Goal: Complete application form

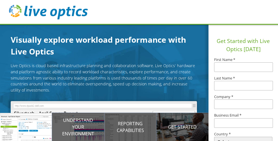
click at [225, 70] on input "text" at bounding box center [243, 67] width 59 height 10
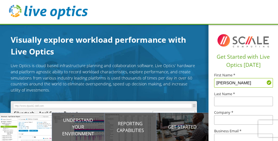
type input "George"
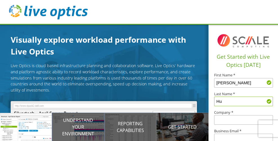
type input "Hu"
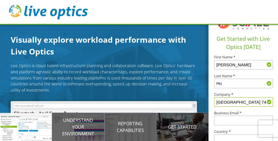
scroll to position [20, 0]
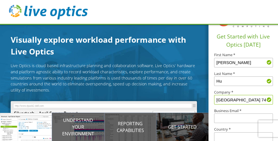
type input "Lincolnwood School District 74"
click at [240, 120] on input "text" at bounding box center [243, 119] width 59 height 10
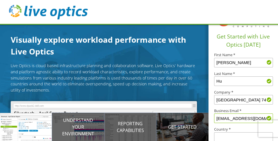
type input "ghu@sd74.org"
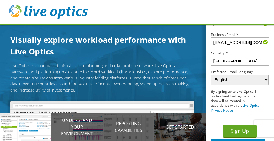
scroll to position [5, 0]
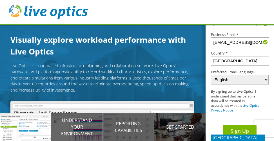
type input "USA"
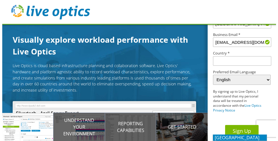
scroll to position [0, 0]
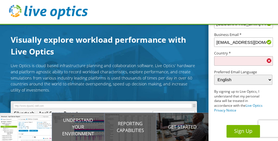
click at [241, 131] on button "Sign Up" at bounding box center [242, 131] width 33 height 13
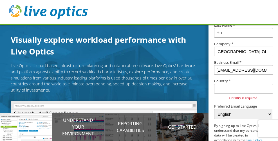
scroll to position [88, 0]
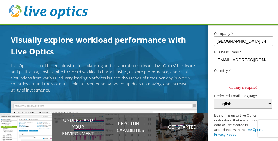
click at [238, 78] on input "text" at bounding box center [243, 79] width 59 height 10
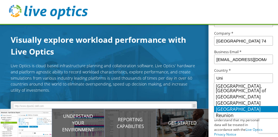
click at [237, 108] on li "[GEOGRAPHIC_DATA]" at bounding box center [246, 109] width 64 height 6
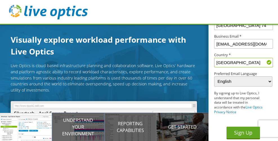
scroll to position [106, 0]
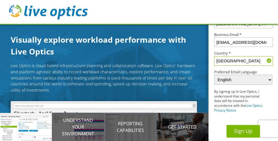
type input "[GEOGRAPHIC_DATA]"
click at [239, 131] on button "Sign Up" at bounding box center [242, 131] width 33 height 13
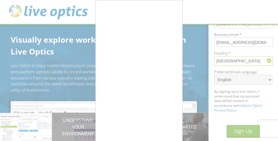
scroll to position [0, 1]
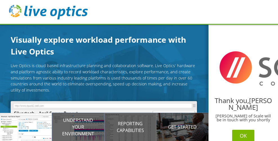
click at [238, 136] on button "OK" at bounding box center [243, 136] width 22 height 13
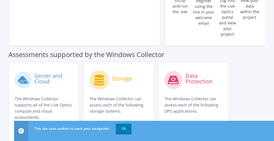
scroll to position [219, 0]
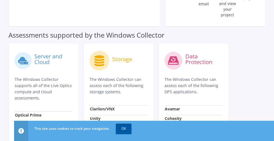
click at [120, 129] on link "OK" at bounding box center [124, 129] width 16 height 10
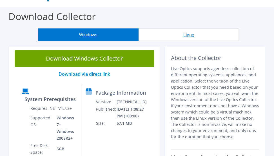
scroll to position [5, 0]
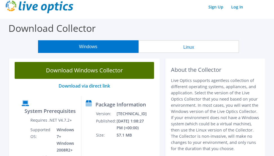
click at [91, 69] on link "Download Windows Collector" at bounding box center [84, 70] width 139 height 17
